Goal: Task Accomplishment & Management: Manage account settings

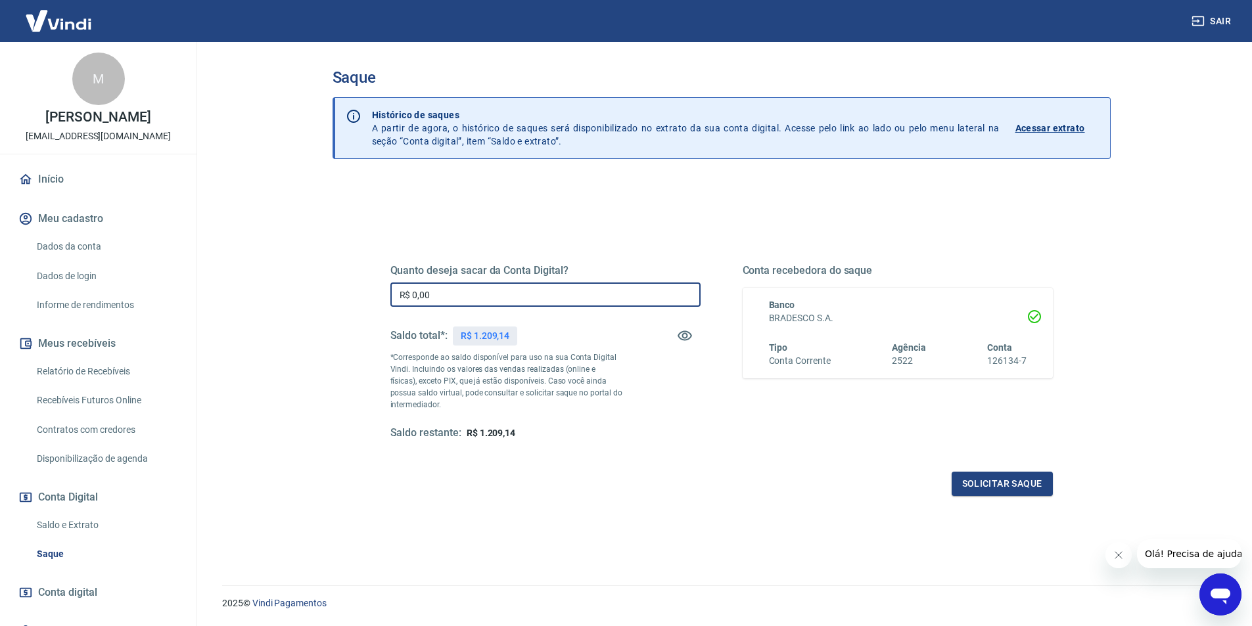
click at [576, 287] on input "R$ 0,00" at bounding box center [545, 295] width 310 height 24
type input "R$ 1.209,14"
click at [962, 484] on button "Solicitar saque" at bounding box center [1002, 484] width 101 height 24
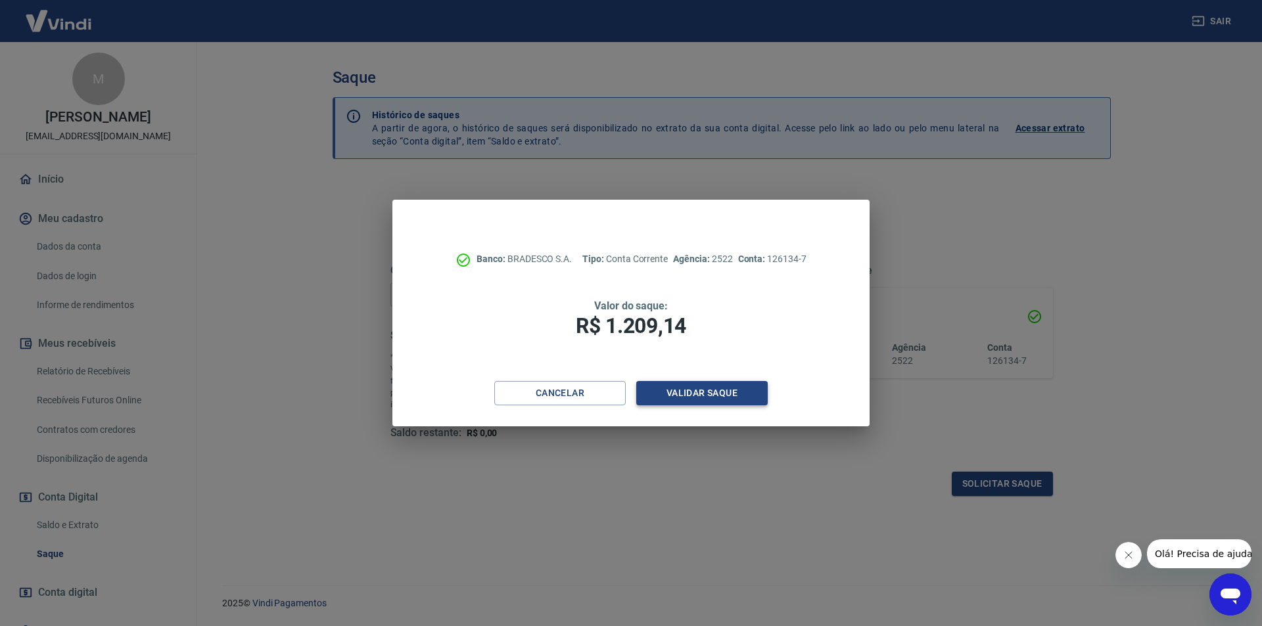
click at [725, 396] on button "Validar saque" at bounding box center [701, 393] width 131 height 24
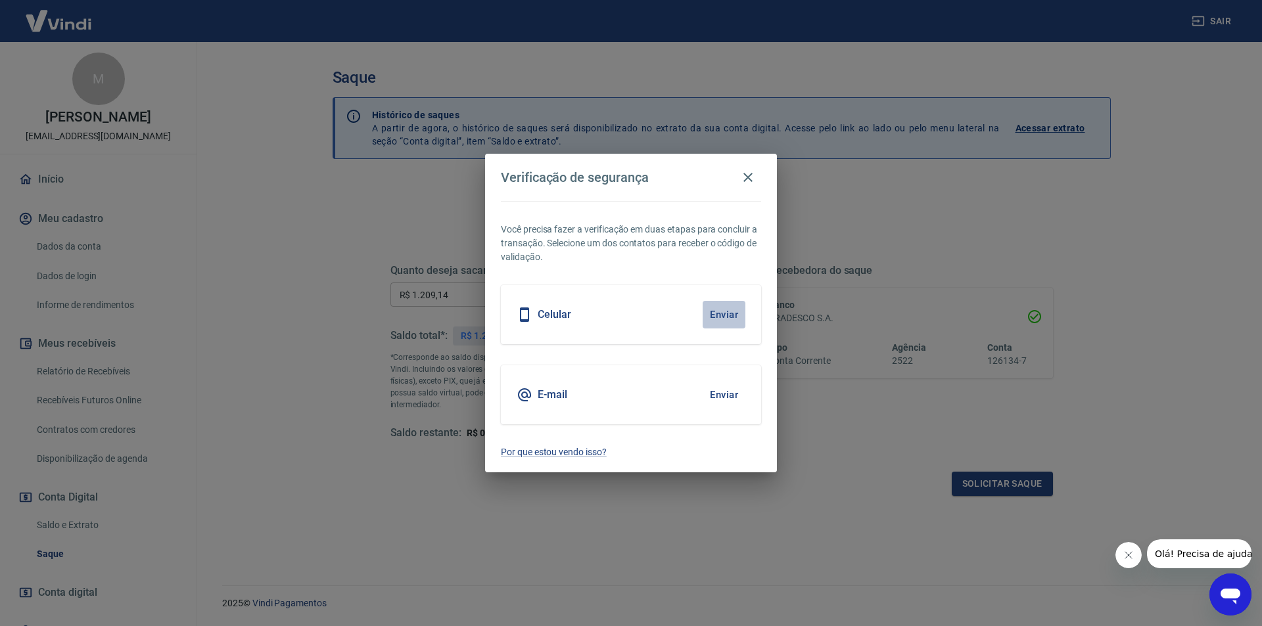
click at [720, 306] on button "Enviar" at bounding box center [723, 315] width 43 height 28
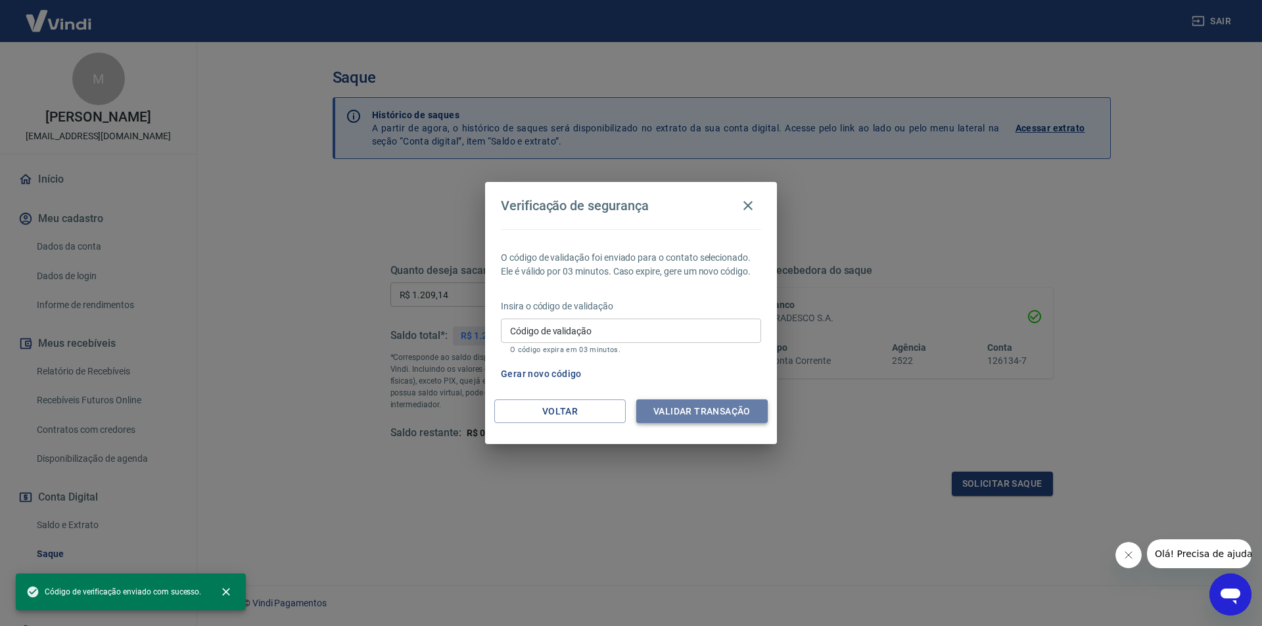
click at [726, 416] on button "Validar transação" at bounding box center [701, 412] width 131 height 24
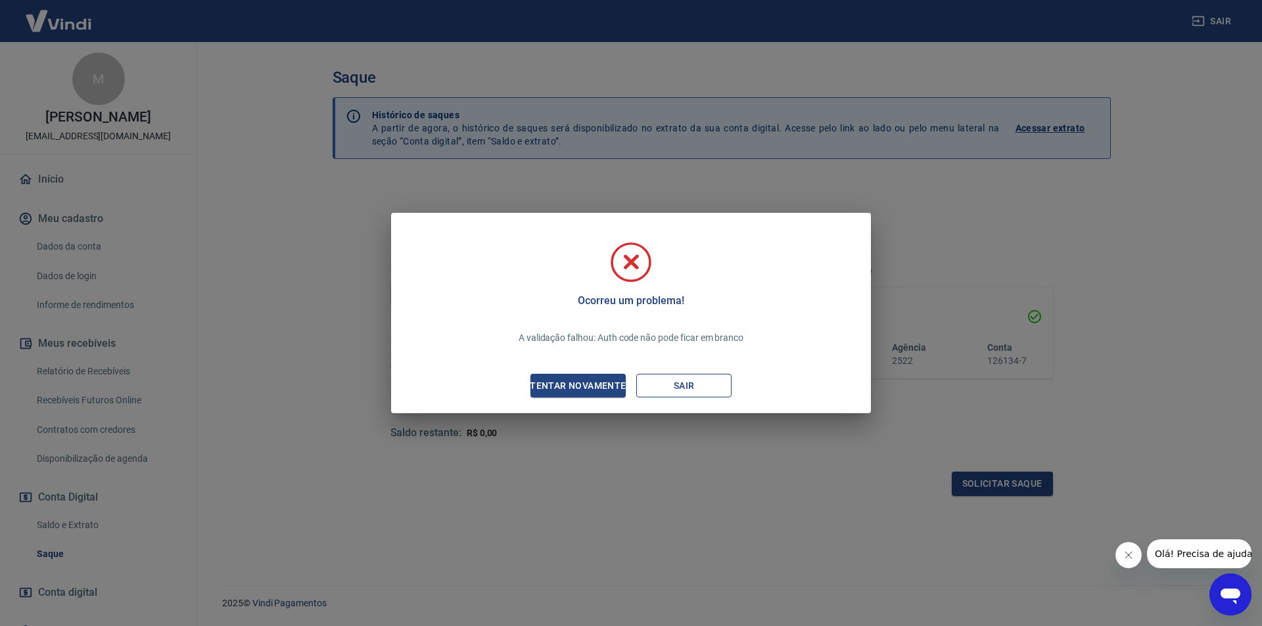
click at [687, 390] on button "Sair" at bounding box center [683, 386] width 95 height 24
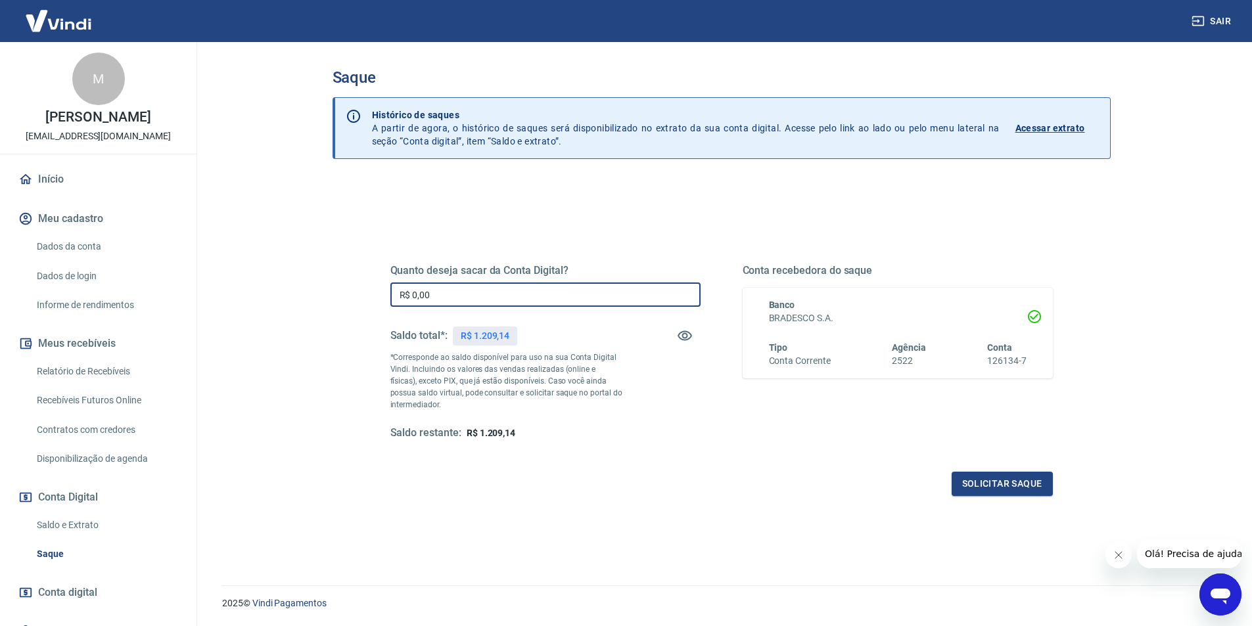
click at [484, 299] on input "R$ 0,00" at bounding box center [545, 295] width 310 height 24
type input "R$ 1.209,14"
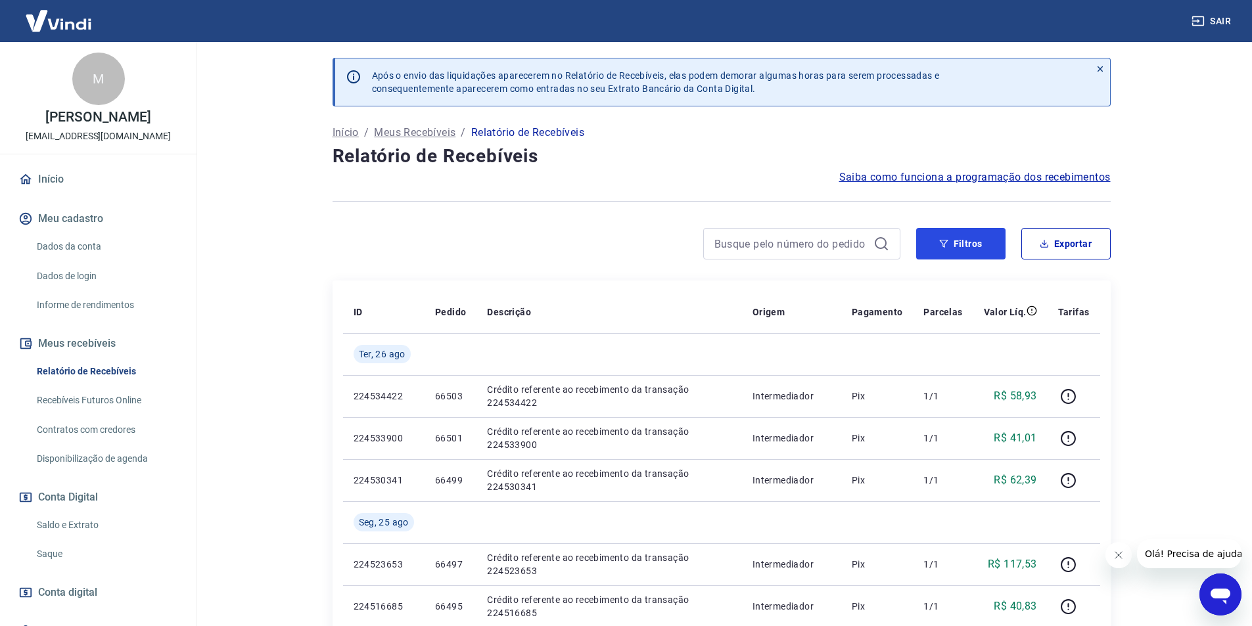
drag, startPoint x: 929, startPoint y: 242, endPoint x: 694, endPoint y: 1, distance: 336.5
click at [931, 242] on button "Filtros" at bounding box center [960, 244] width 89 height 32
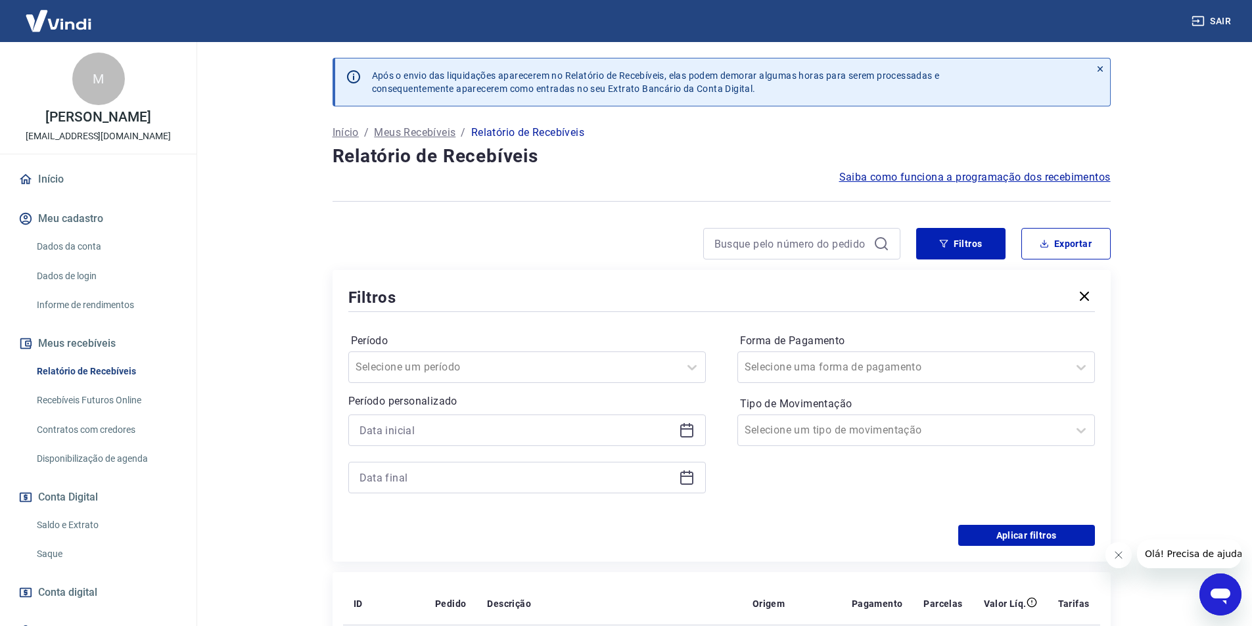
click at [686, 423] on icon at bounding box center [687, 431] width 16 height 16
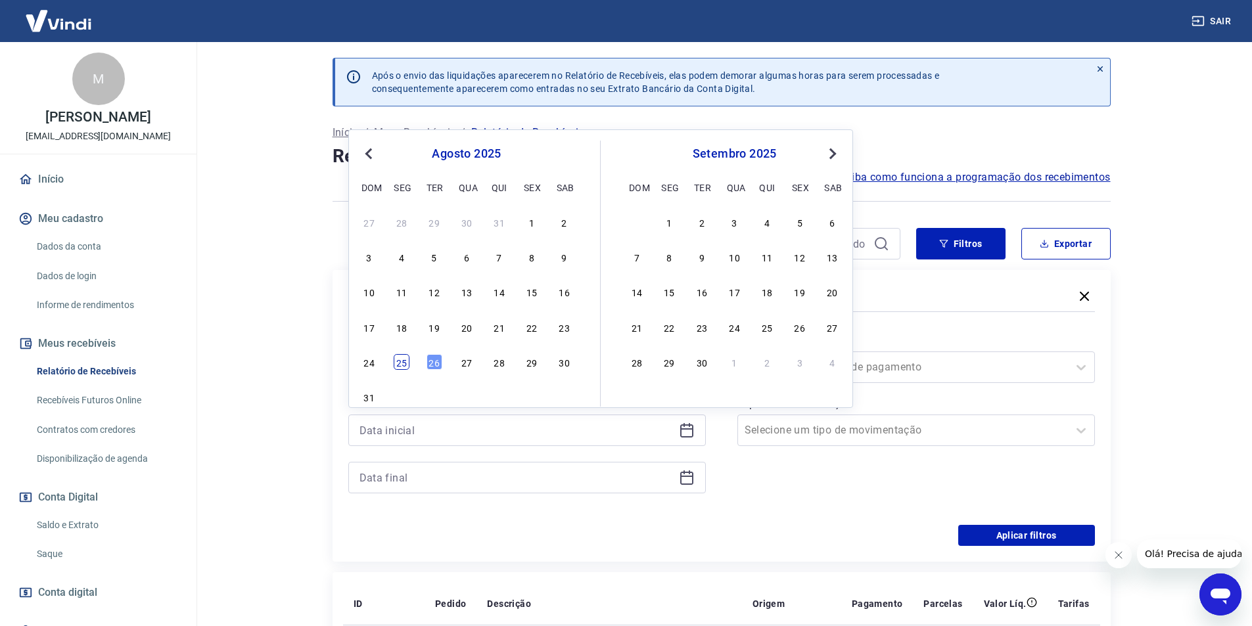
click at [405, 363] on div "25" at bounding box center [402, 362] width 16 height 16
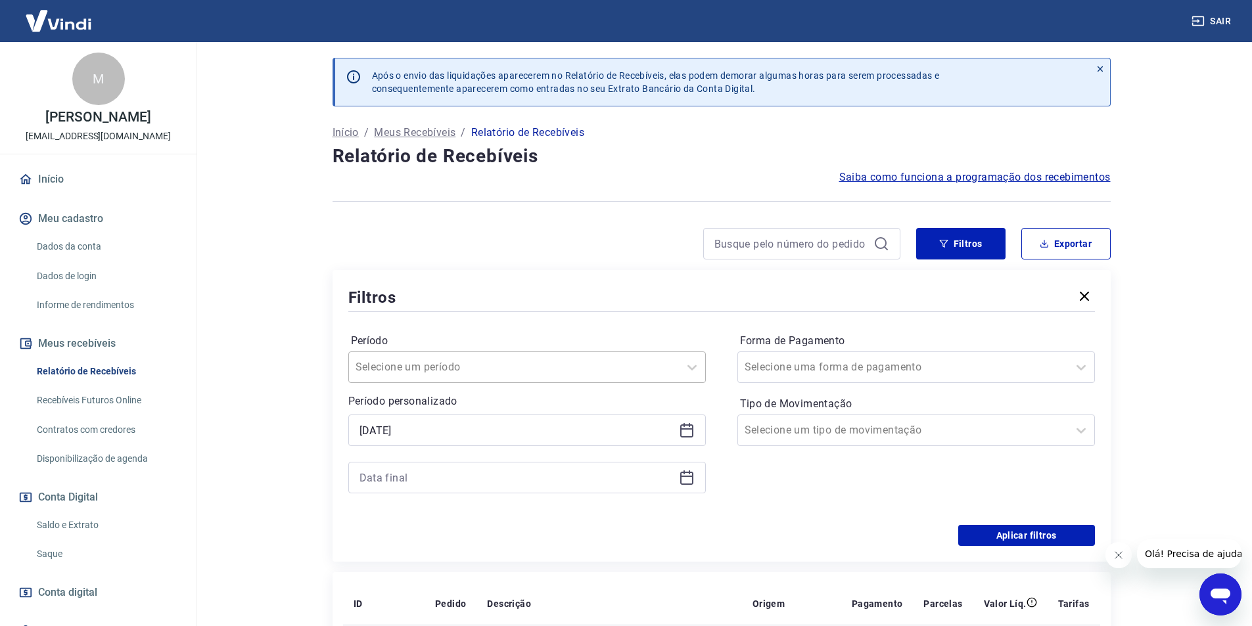
type input "[DATE]"
click at [684, 478] on icon at bounding box center [687, 478] width 16 height 16
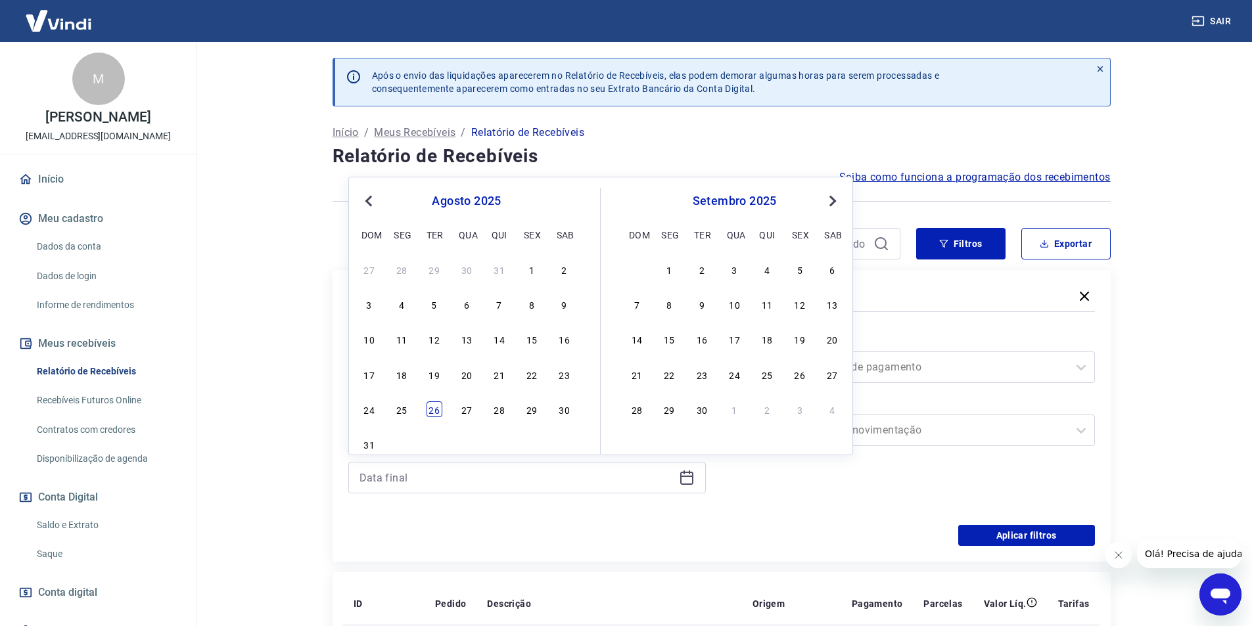
click at [438, 407] on div "26" at bounding box center [434, 410] width 16 height 16
type input "[DATE]"
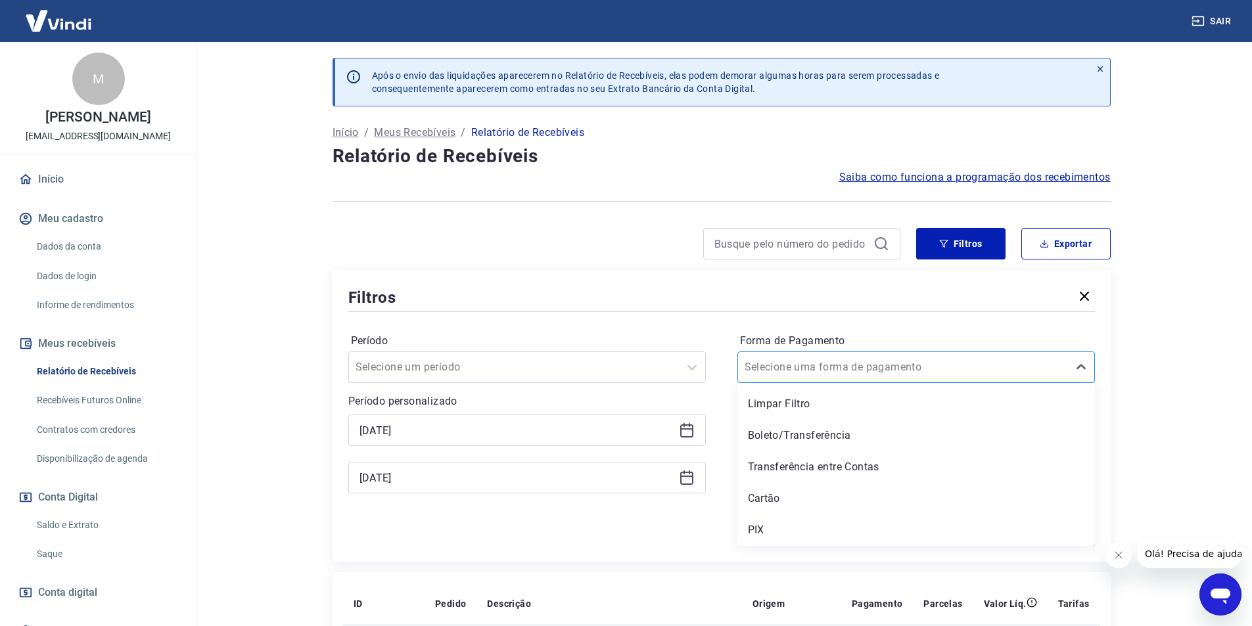
click at [826, 371] on input "Forma de Pagamento" at bounding box center [811, 367] width 133 height 16
drag, startPoint x: 756, startPoint y: 530, endPoint x: 885, endPoint y: 503, distance: 131.6
click at [756, 530] on div "PIX" at bounding box center [915, 530] width 357 height 26
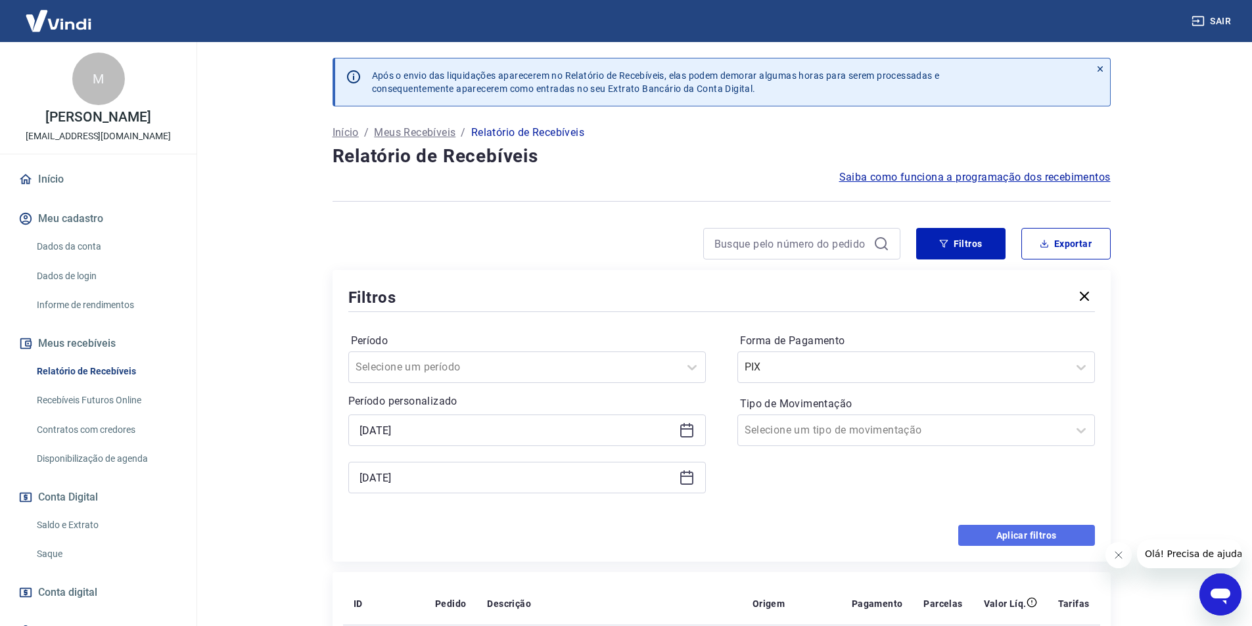
click at [1003, 538] on button "Aplicar filtros" at bounding box center [1026, 535] width 137 height 21
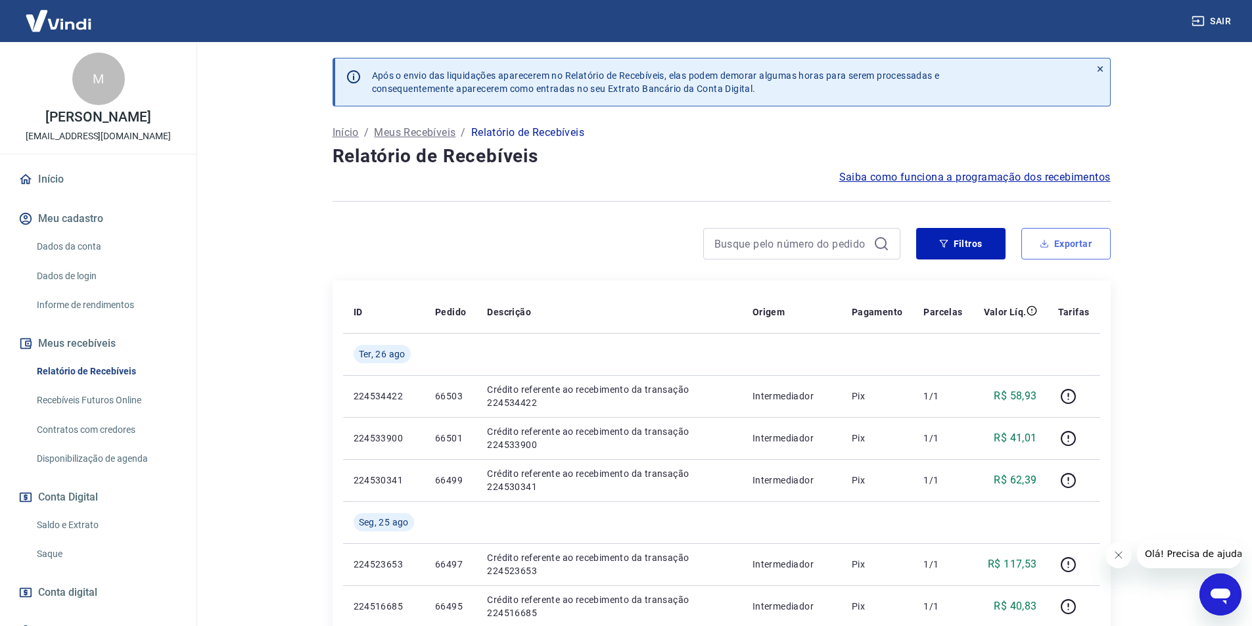
click at [1070, 252] on button "Exportar" at bounding box center [1065, 244] width 89 height 32
type input "[DATE]"
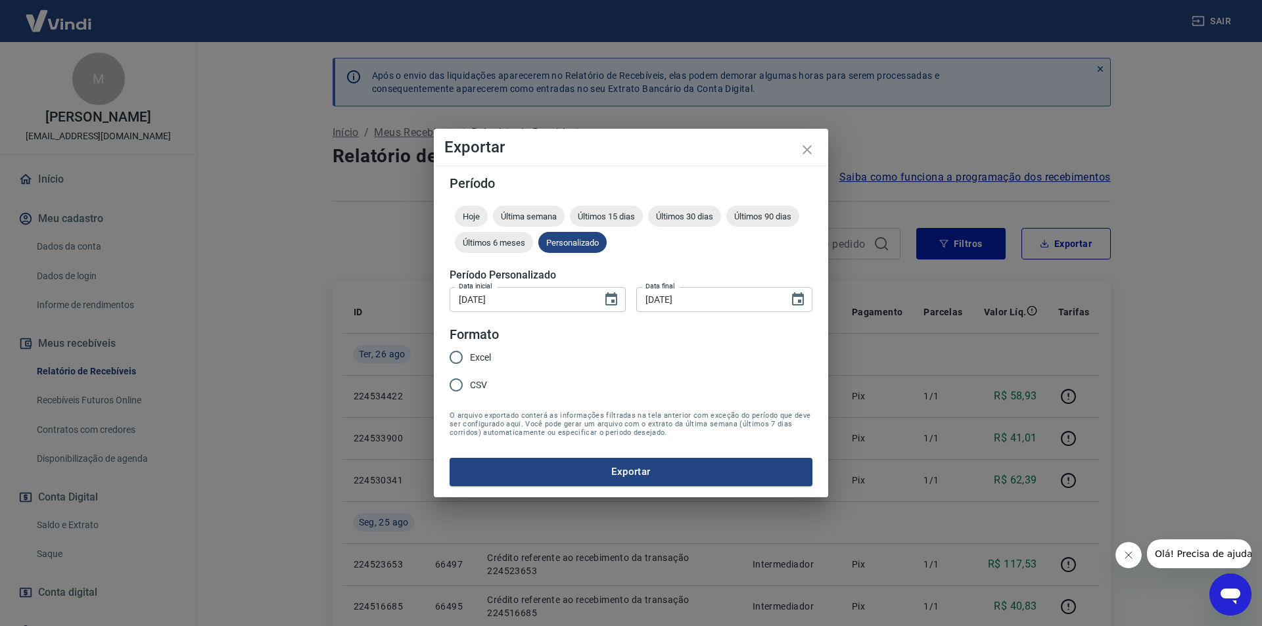
click at [471, 358] on span "Excel" at bounding box center [480, 358] width 21 height 14
click at [470, 358] on input "Excel" at bounding box center [456, 358] width 28 height 28
radio input "true"
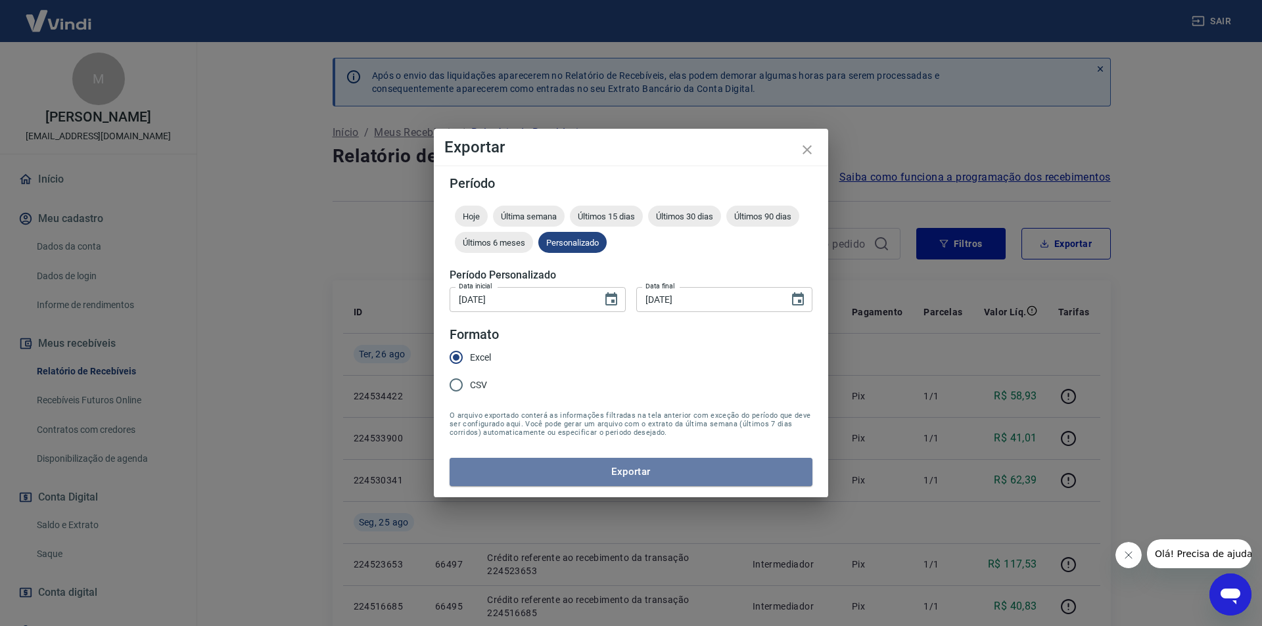
click at [585, 472] on button "Exportar" at bounding box center [630, 472] width 363 height 28
